Goal: Task Accomplishment & Management: Manage account settings

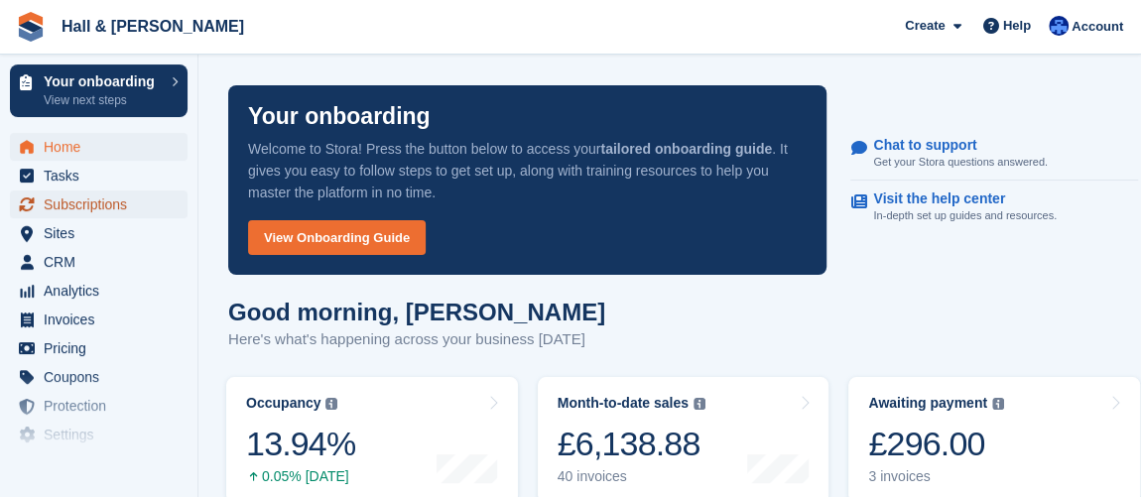
click at [92, 203] on span "Subscriptions" at bounding box center [103, 204] width 119 height 28
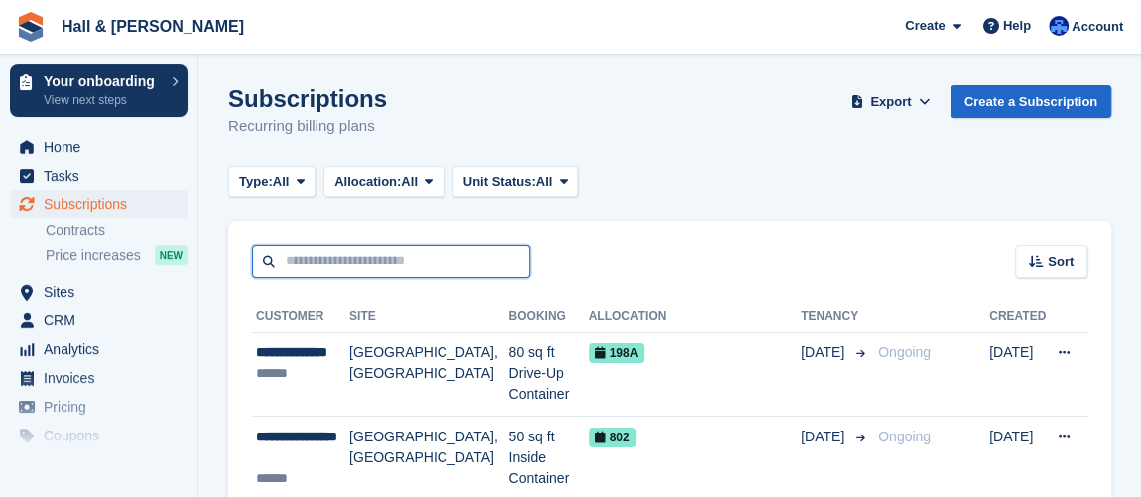
click at [398, 249] on input "text" at bounding box center [391, 261] width 278 height 33
type input "**********"
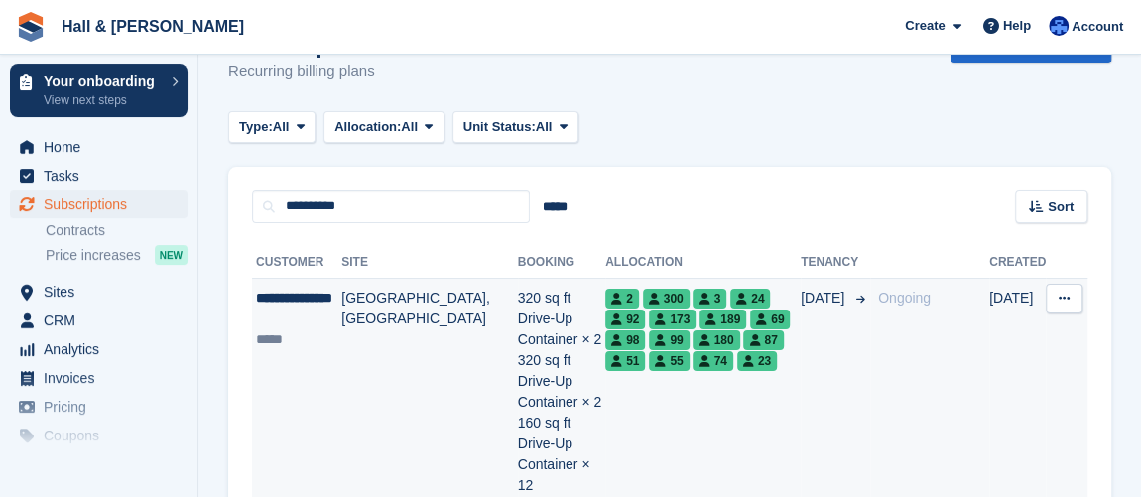
scroll to position [89, 0]
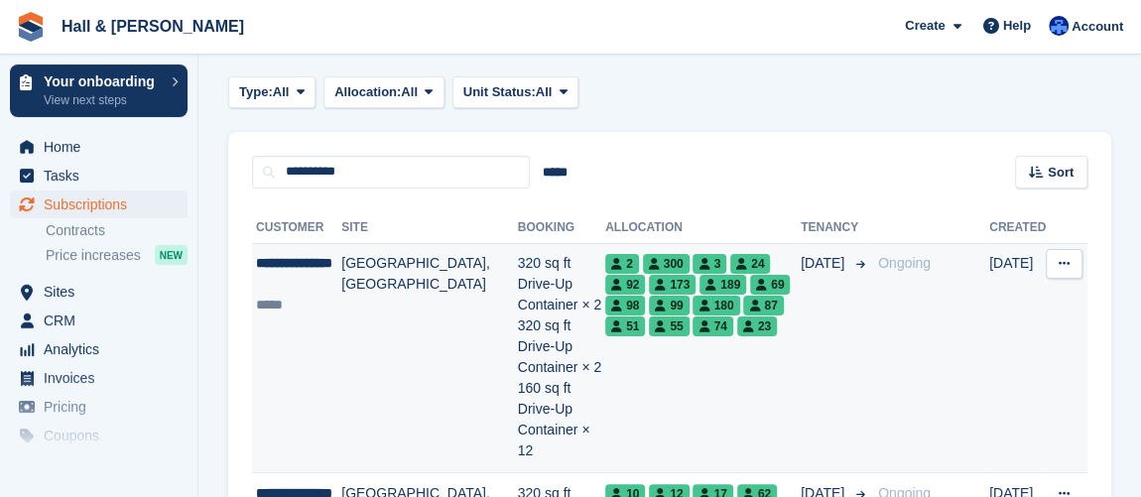
click at [860, 294] on td "01 Aug" at bounding box center [834, 358] width 69 height 230
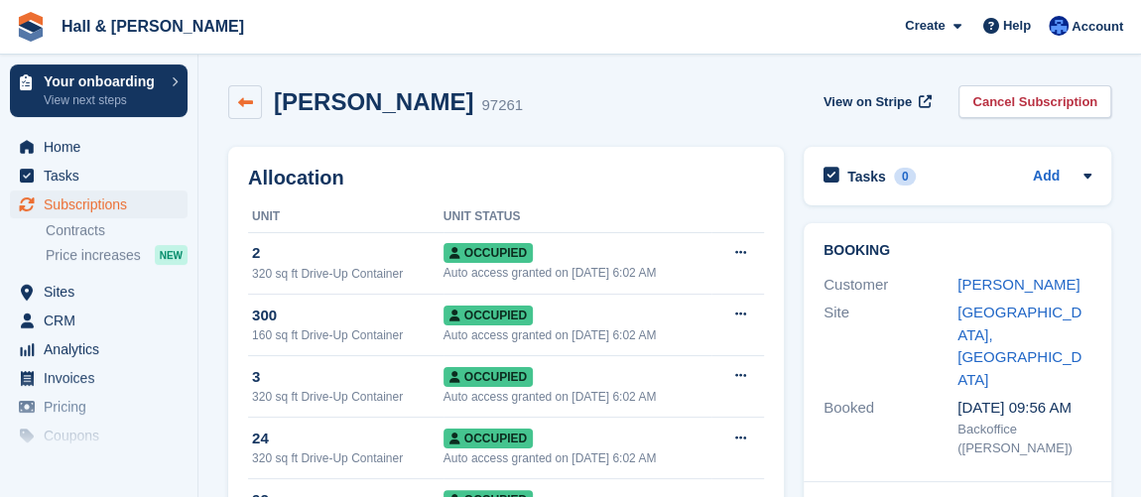
click at [245, 96] on icon at bounding box center [245, 102] width 15 height 15
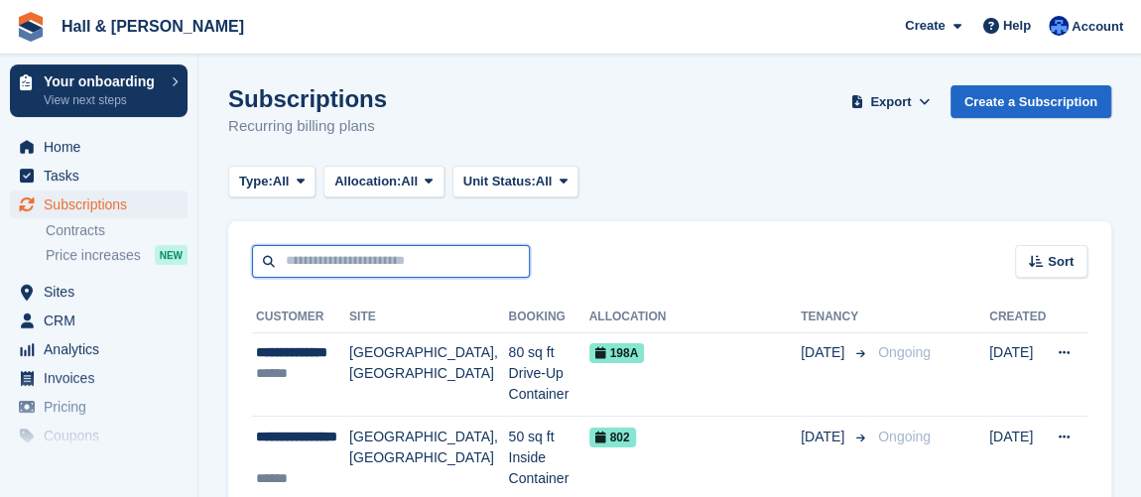
click at [430, 272] on input "text" at bounding box center [391, 261] width 278 height 33
click at [427, 264] on input "text" at bounding box center [391, 261] width 278 height 33
type input "**********"
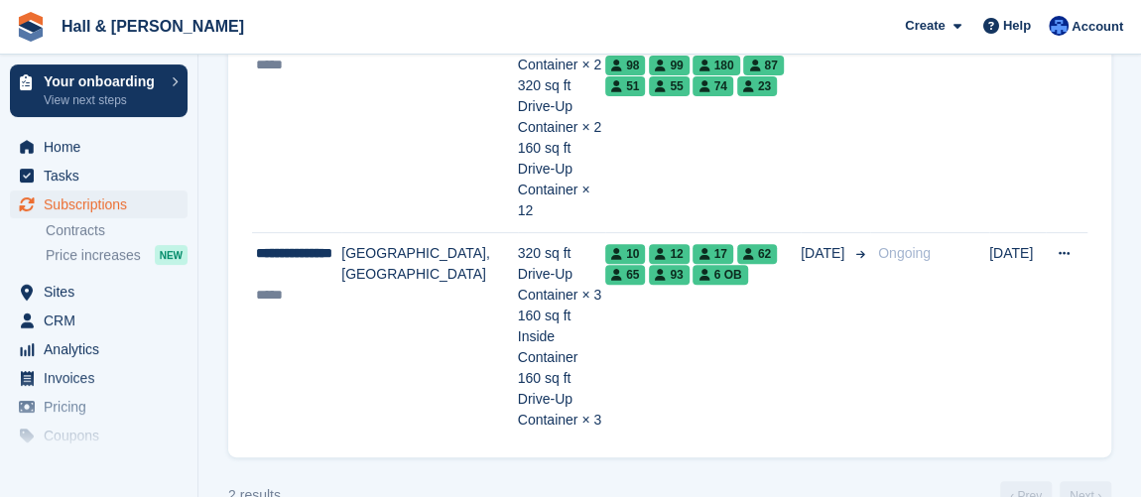
scroll to position [239, 0]
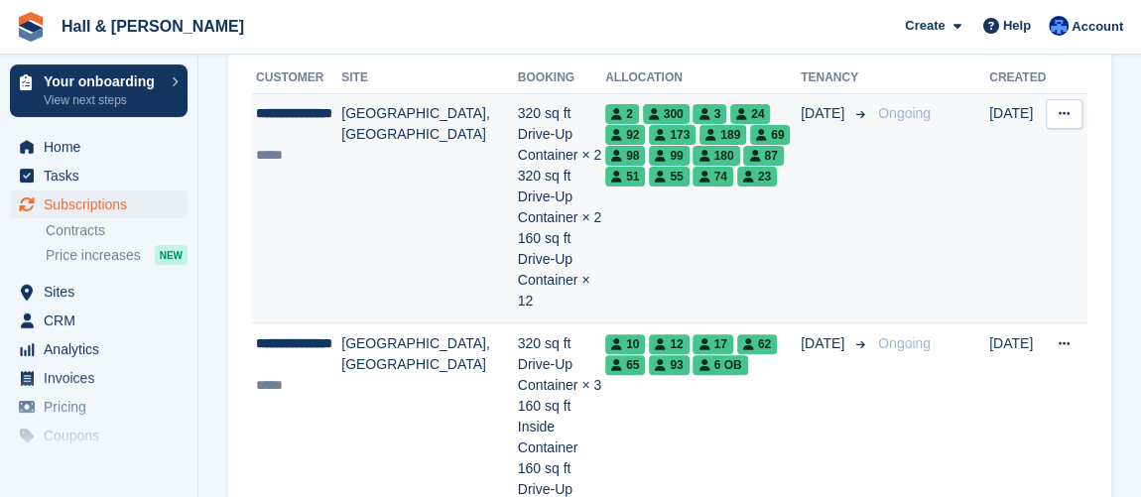
click at [312, 158] on div "*****" at bounding box center [298, 155] width 85 height 21
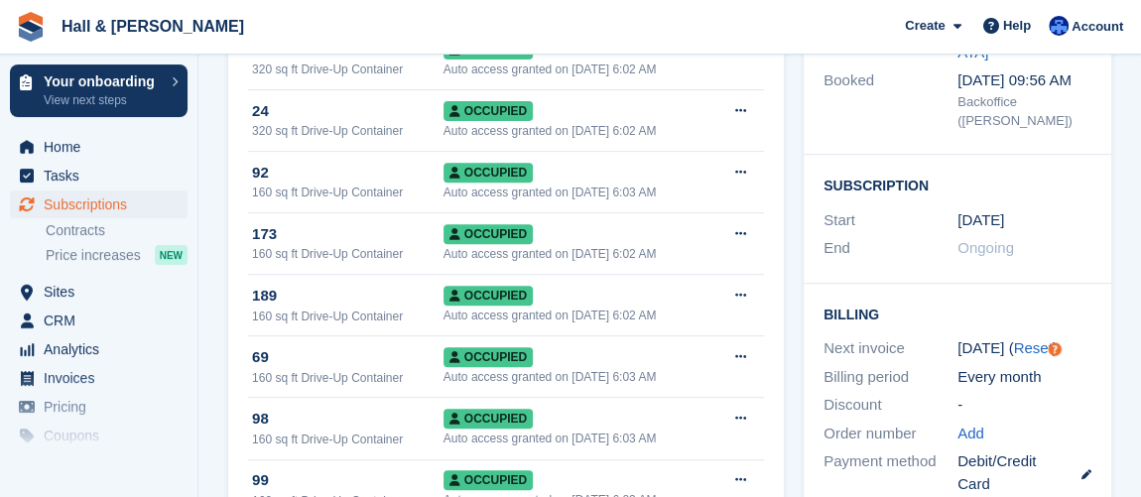
scroll to position [360, 0]
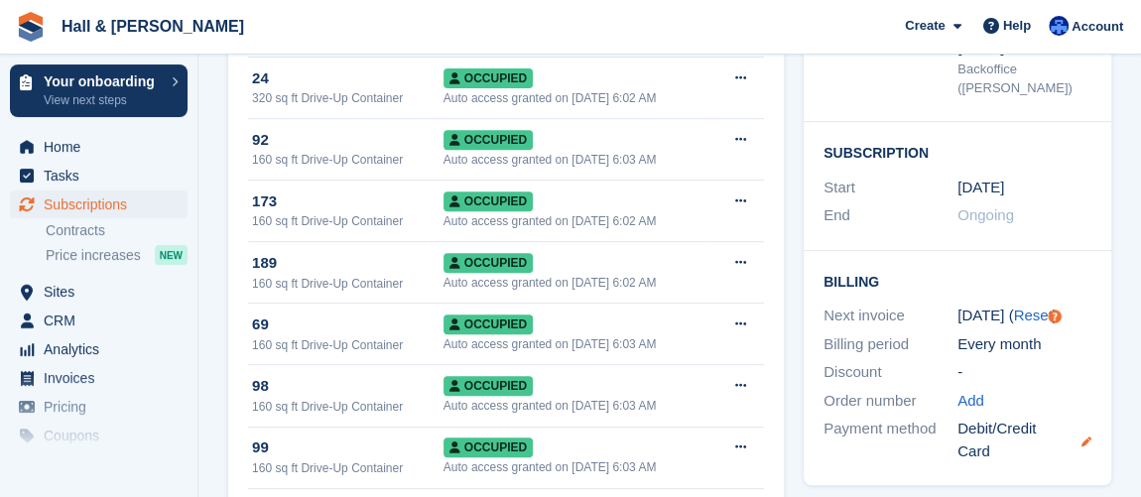
click at [1082, 436] on icon at bounding box center [1086, 441] width 10 height 10
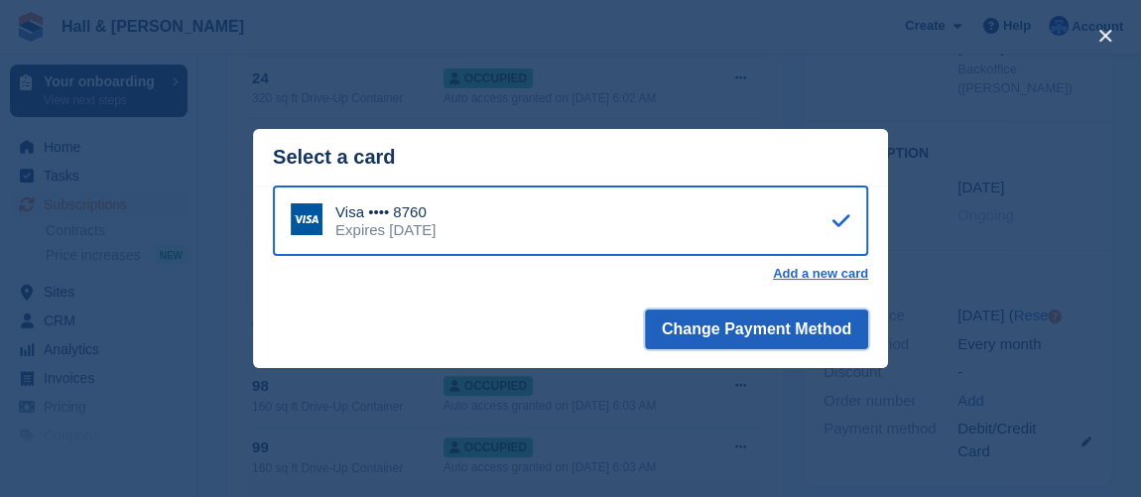
click at [741, 343] on button "Change Payment Method" at bounding box center [756, 329] width 223 height 40
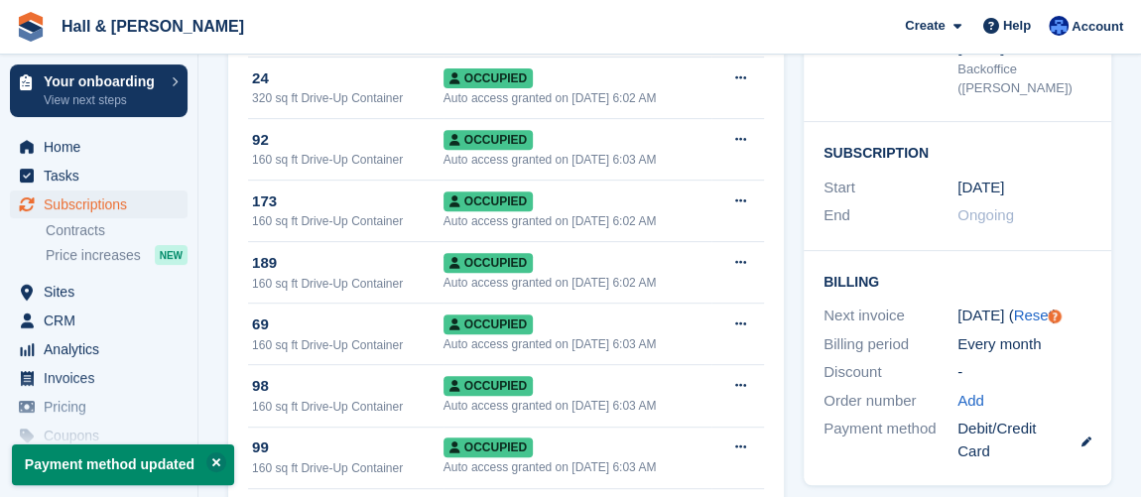
scroll to position [450, 0]
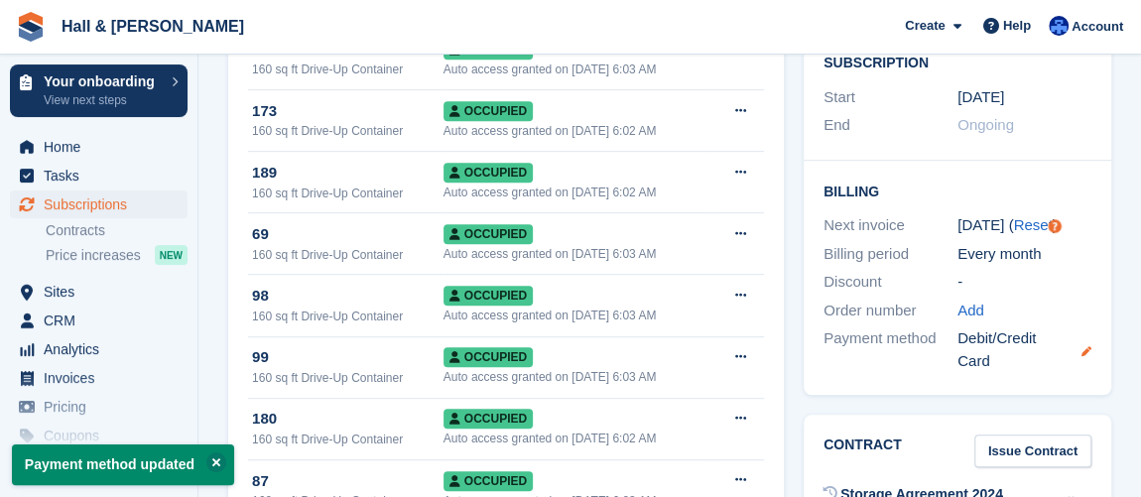
click at [1090, 346] on icon at bounding box center [1086, 351] width 10 height 10
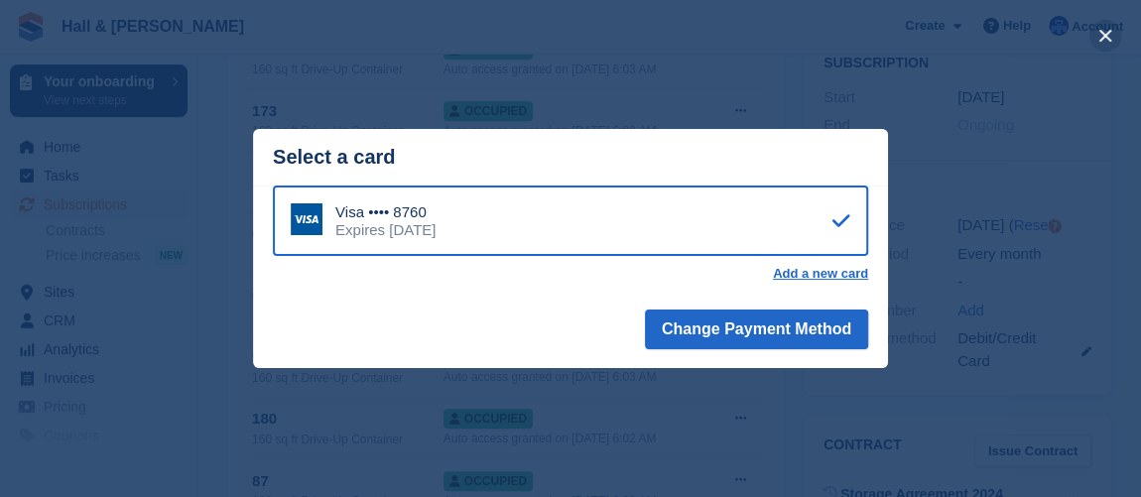
click at [1095, 38] on button "close" at bounding box center [1105, 36] width 32 height 32
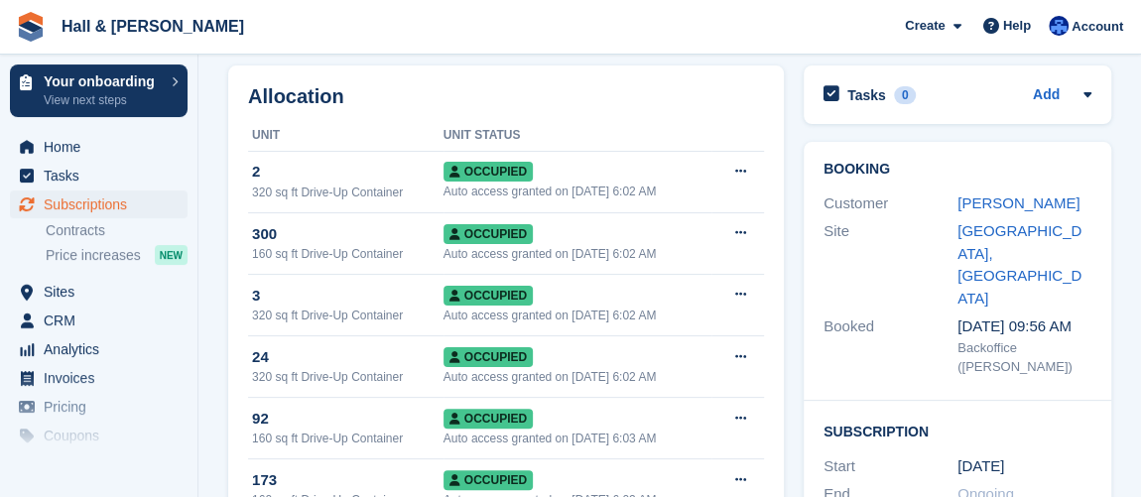
scroll to position [0, 0]
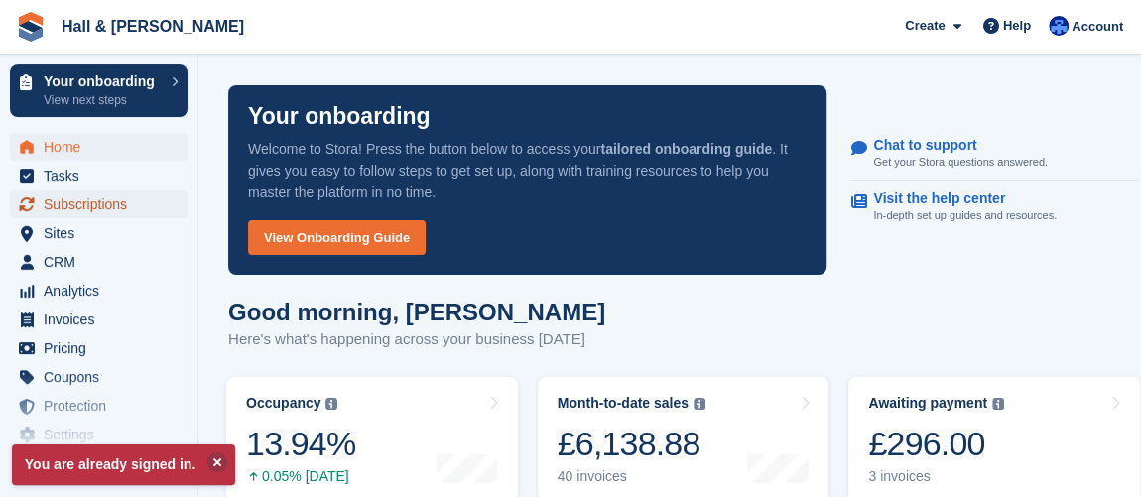
click at [60, 212] on span "Subscriptions" at bounding box center [103, 204] width 119 height 28
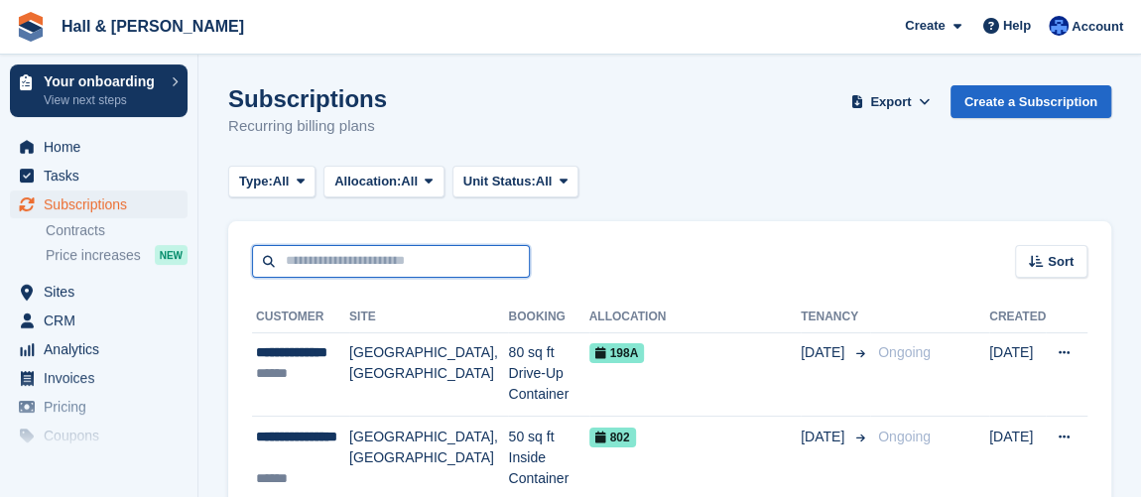
click at [384, 268] on input "text" at bounding box center [391, 261] width 278 height 33
type input "**********"
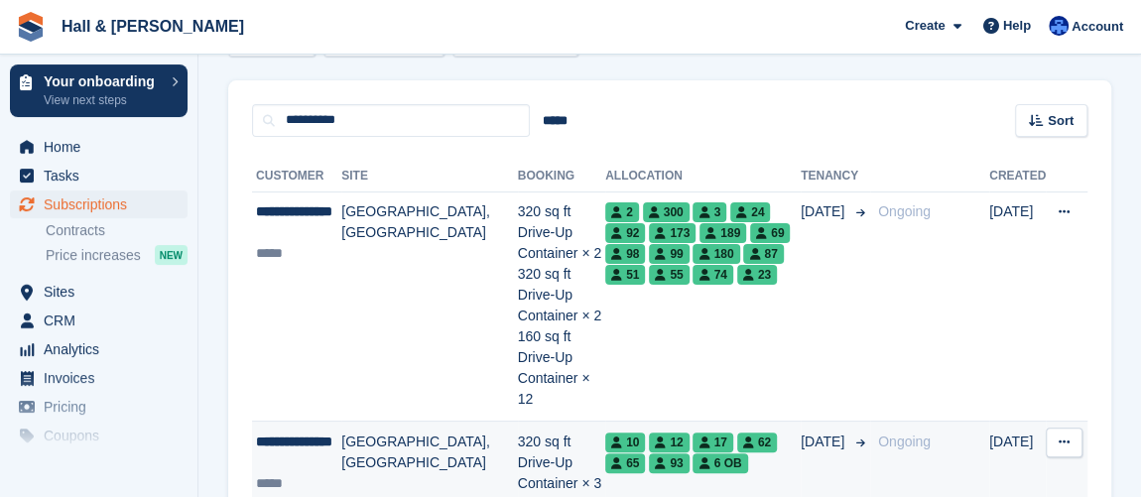
scroll to position [180, 0]
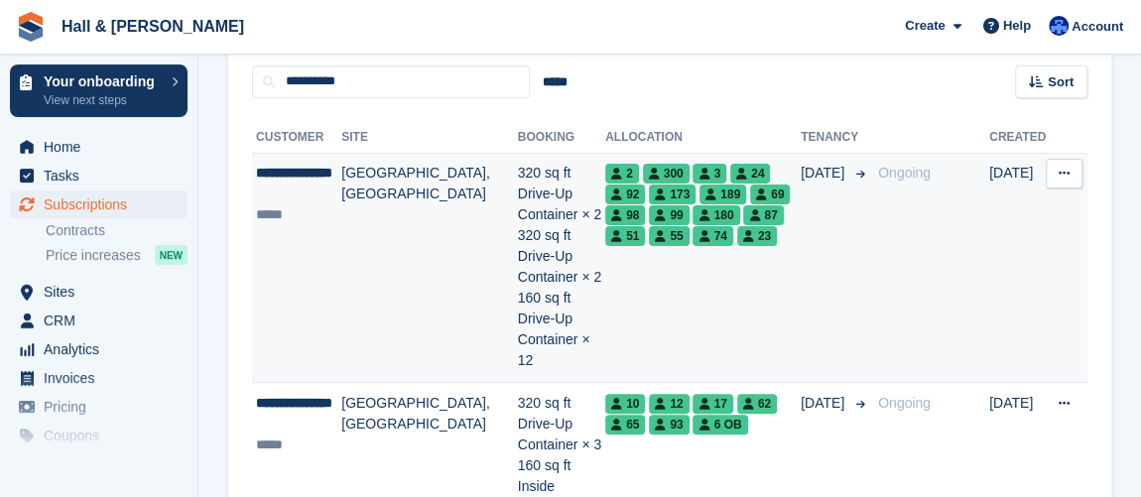
click at [394, 267] on td "[GEOGRAPHIC_DATA], [GEOGRAPHIC_DATA]" at bounding box center [429, 268] width 177 height 230
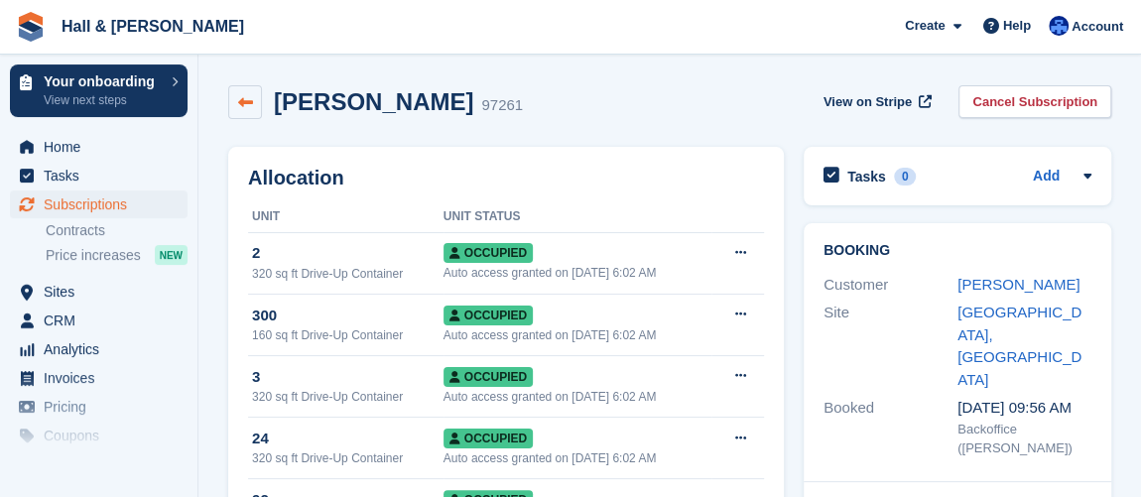
click at [248, 103] on icon at bounding box center [245, 102] width 15 height 15
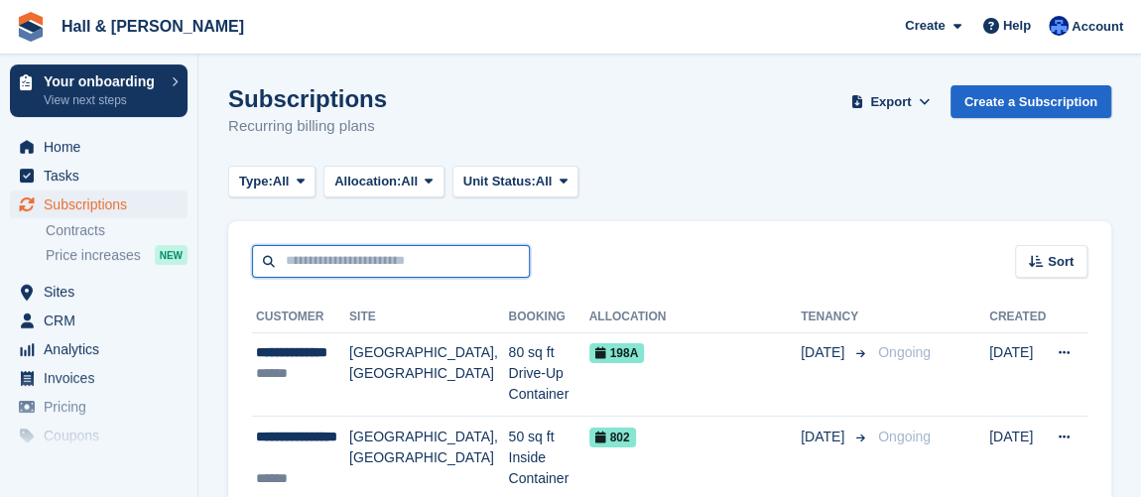
click at [376, 267] on input "text" at bounding box center [391, 261] width 278 height 33
type input "*"
type input "**********"
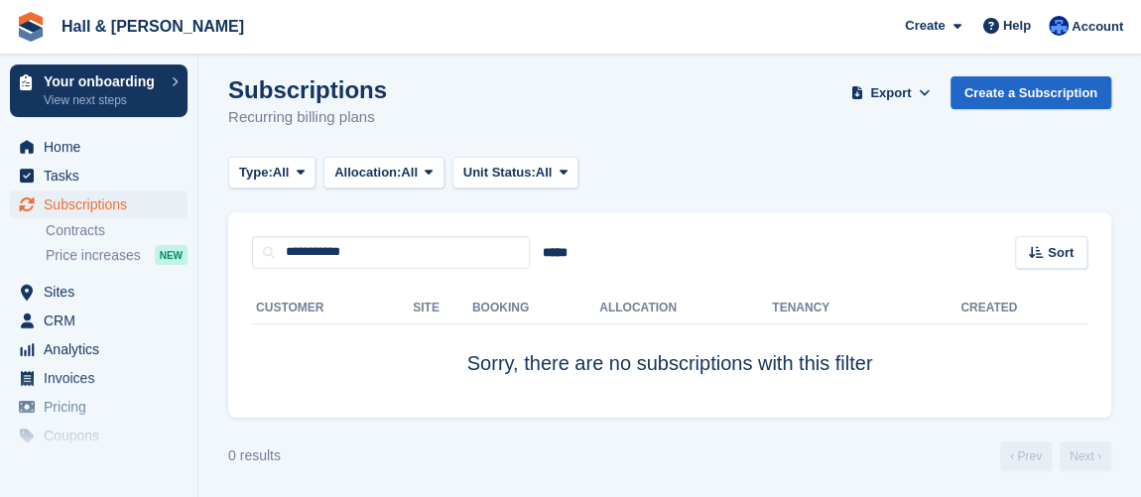
scroll to position [12, 0]
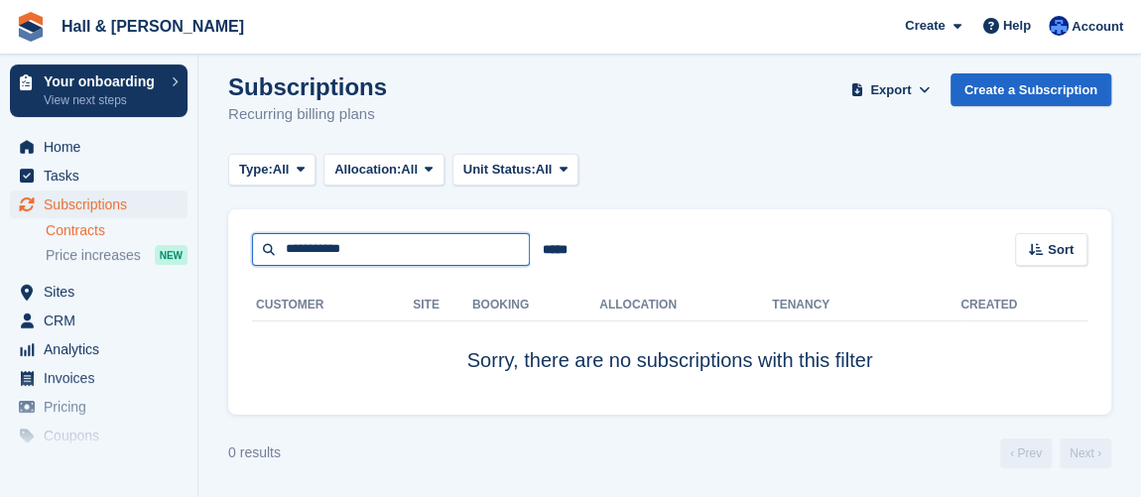
drag, startPoint x: 383, startPoint y: 252, endPoint x: 52, endPoint y: 238, distance: 331.6
click at [52, 238] on div "Your onboarding View next steps Home Tasks Subscriptions Subscriptions Subscrip…" at bounding box center [570, 243] width 1141 height 510
type input "**********"
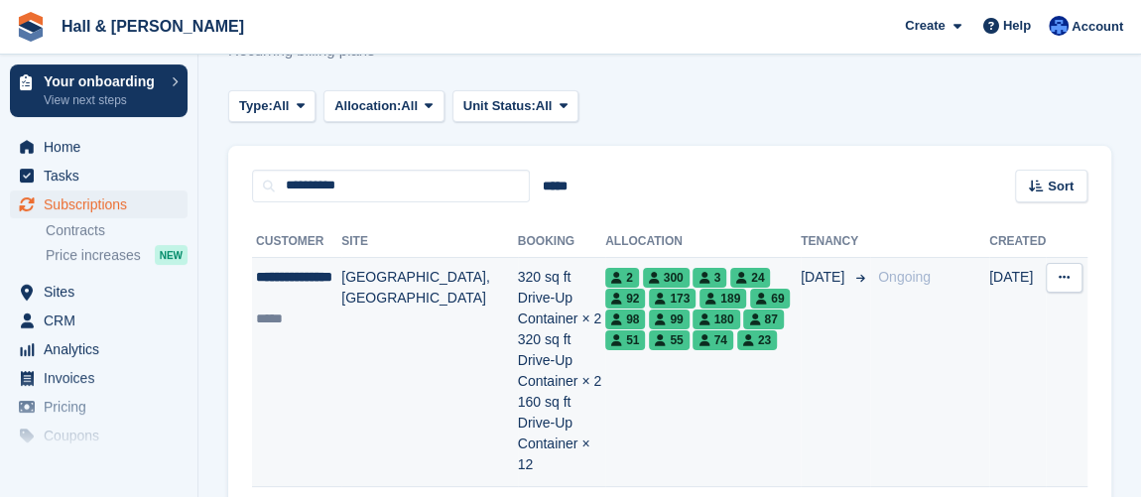
scroll to position [102, 0]
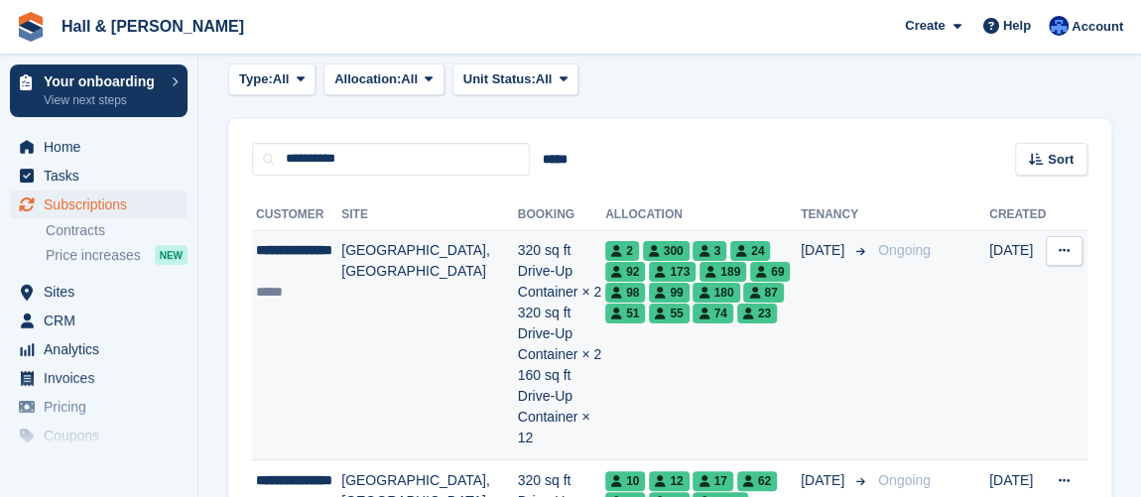
click at [320, 323] on td "**********" at bounding box center [296, 345] width 89 height 230
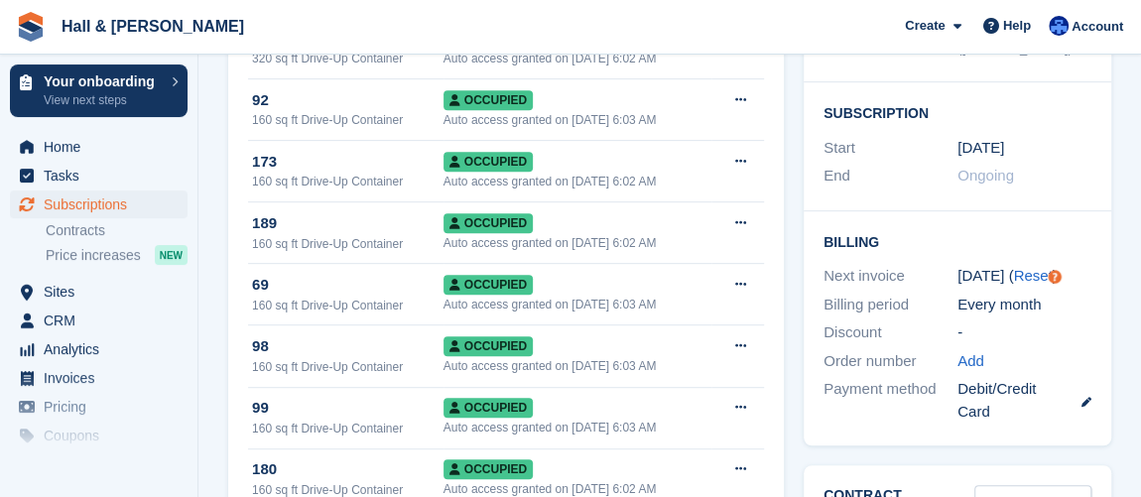
scroll to position [541, 0]
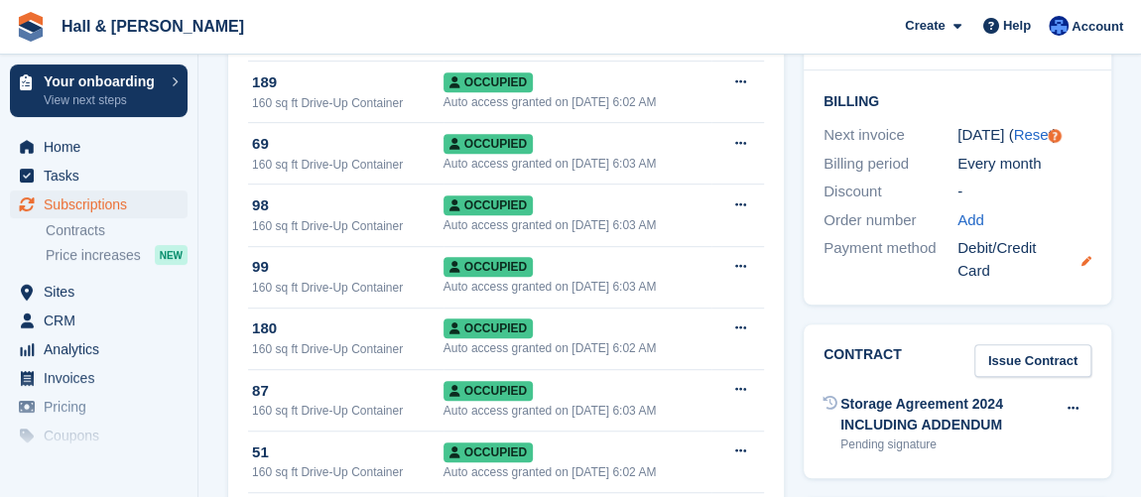
click at [1089, 256] on icon at bounding box center [1086, 261] width 10 height 10
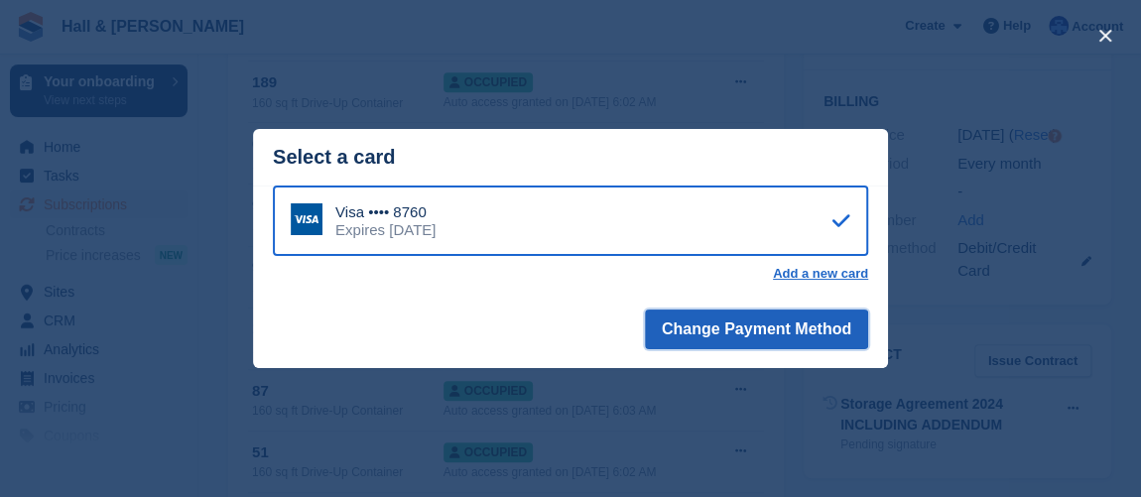
click at [806, 337] on button "Change Payment Method" at bounding box center [756, 329] width 223 height 40
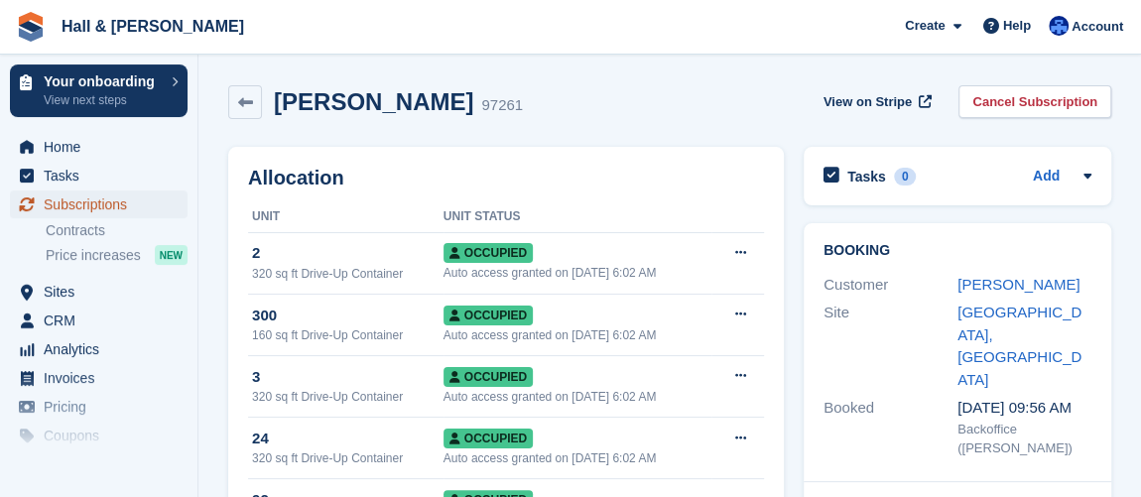
click at [95, 207] on span "Subscriptions" at bounding box center [103, 204] width 119 height 28
